Goal: Complete application form

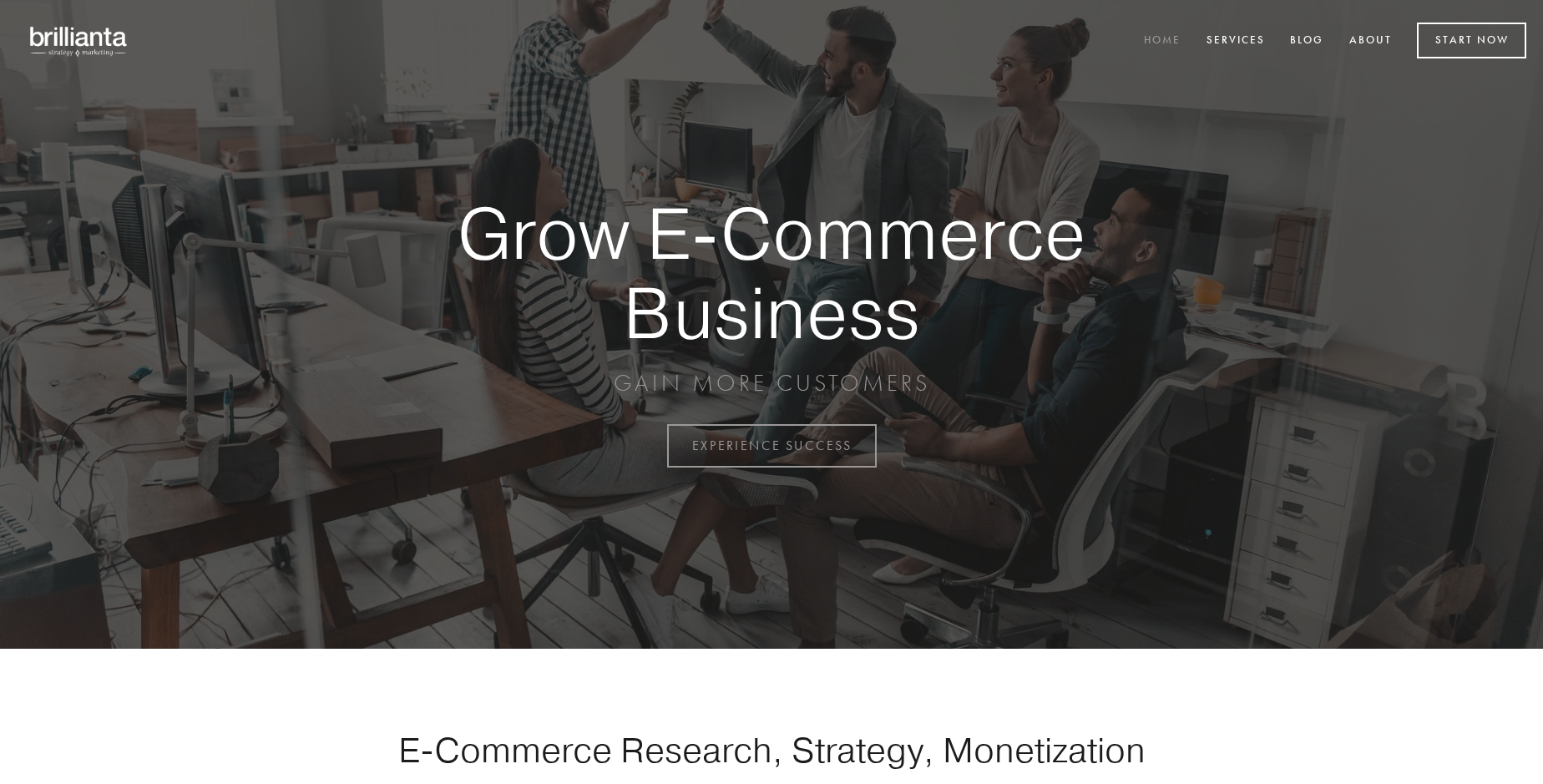
scroll to position [4377, 0]
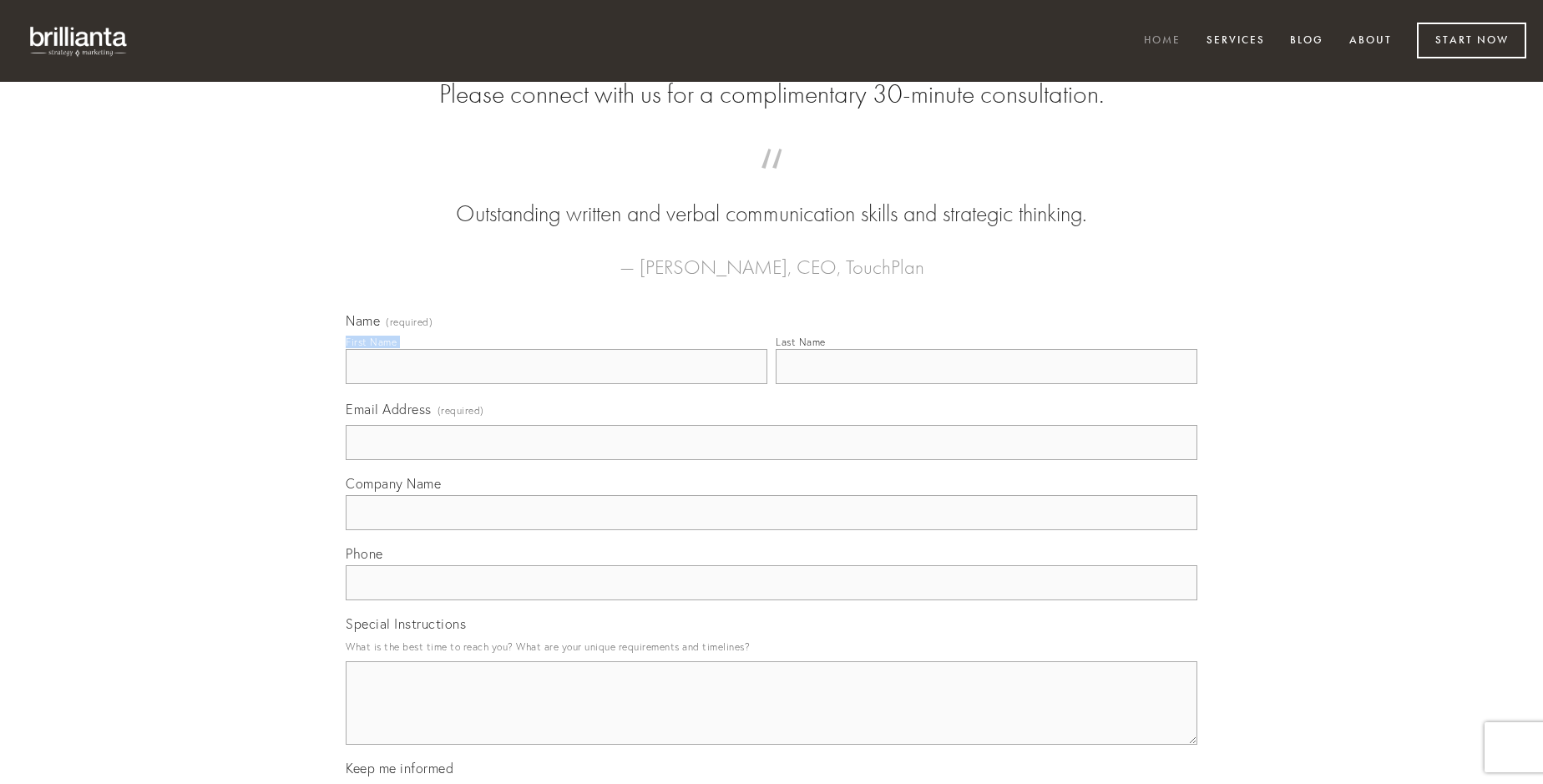
type input "Mrs. [PERSON_NAME]"
click at [986, 384] on input "Last Name" at bounding box center [986, 366] width 422 height 35
type input "Mrs. [PERSON_NAME]"
click at [772, 460] on input "Email Address (required)" at bounding box center [772, 442] width 851 height 35
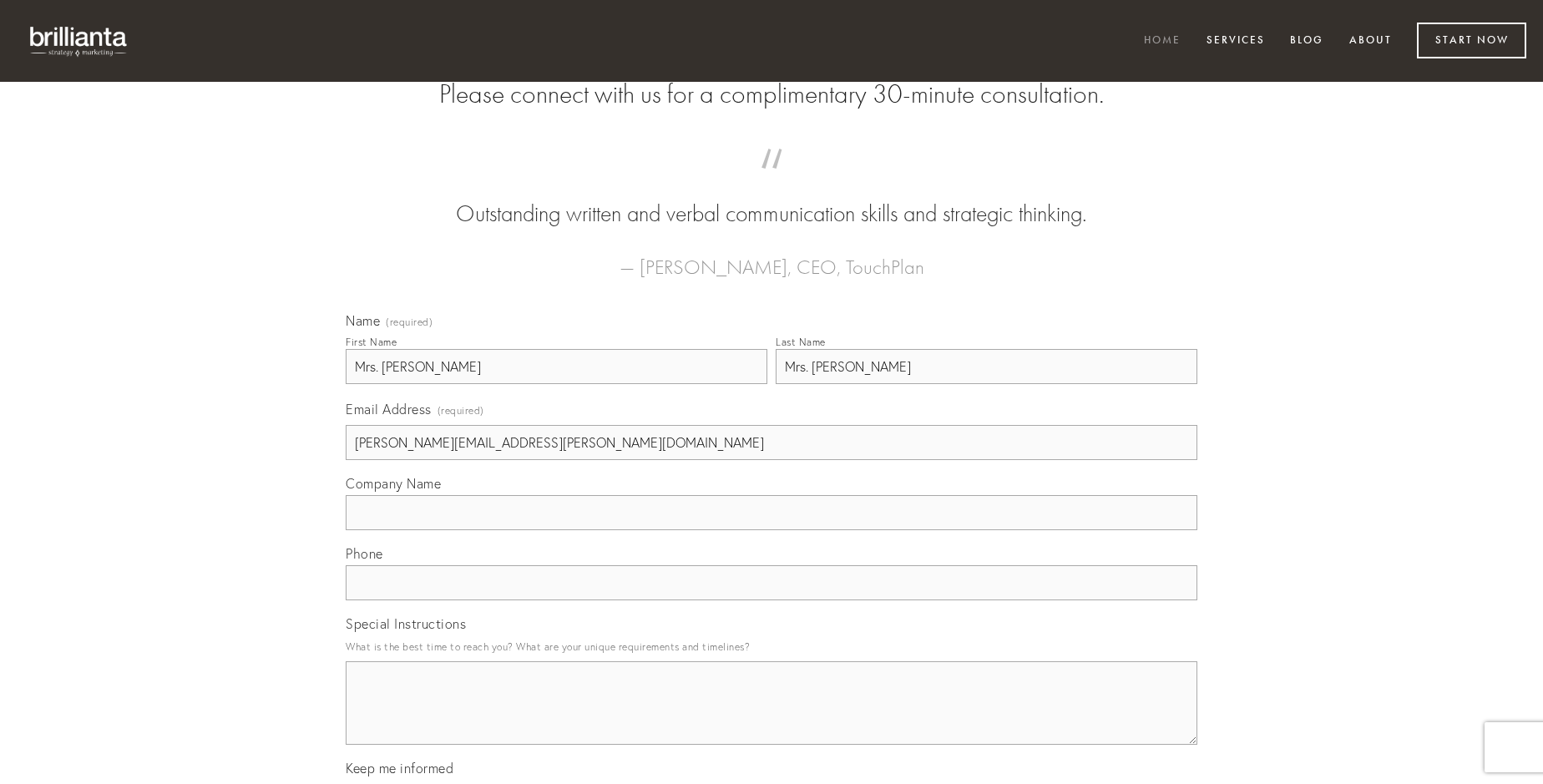
type input "[PERSON_NAME][EMAIL_ADDRESS][PERSON_NAME][DOMAIN_NAME]"
click at [772, 531] on input "Company Name" at bounding box center [772, 512] width 851 height 35
type input "deporto"
click at [772, 600] on input "text" at bounding box center [772, 583] width 851 height 35
click at [772, 719] on textarea "Special Instructions" at bounding box center [772, 703] width 851 height 84
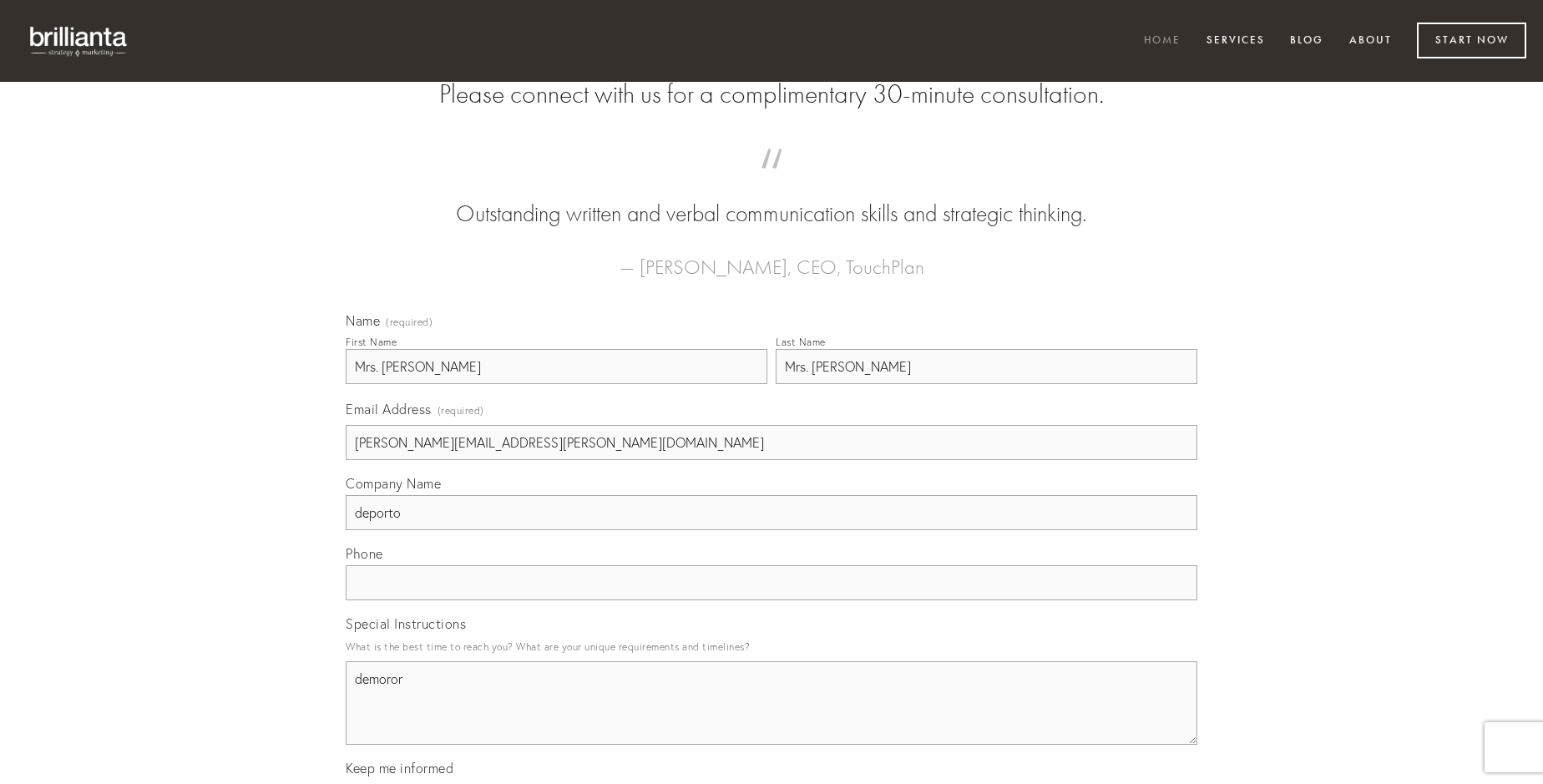
type textarea "demoror"
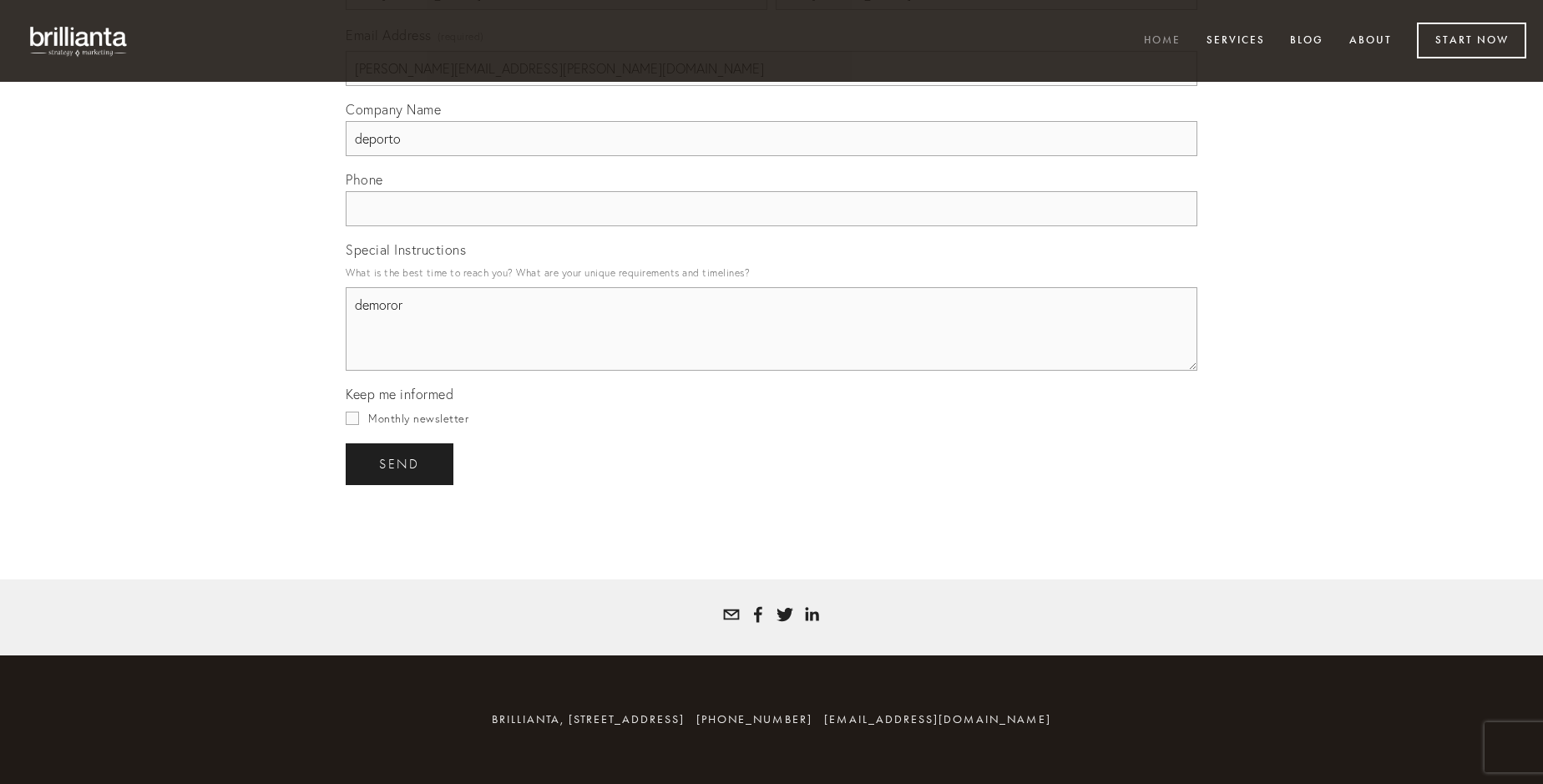
click at [401, 463] on span "send" at bounding box center [400, 464] width 40 height 15
